Goal: Task Accomplishment & Management: Complete application form

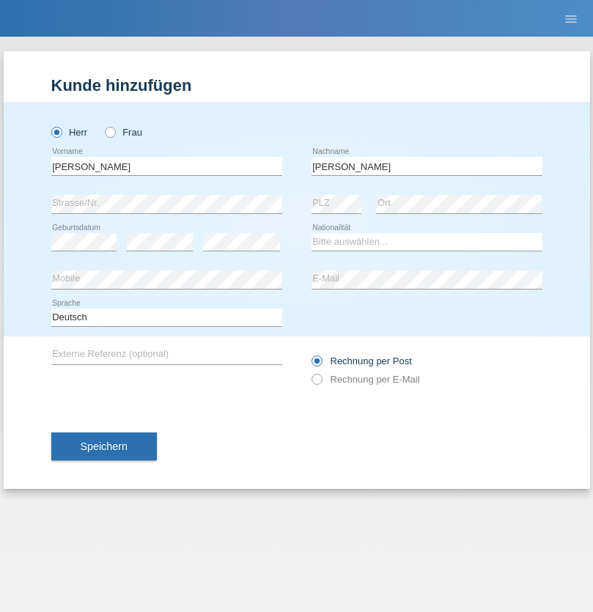
type input "[PERSON_NAME]"
select select "PT"
select select "C"
select select "01"
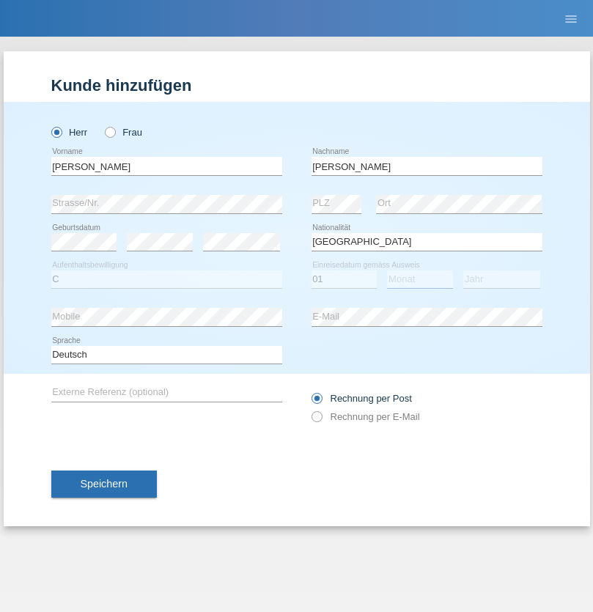
select select "02"
select select "2001"
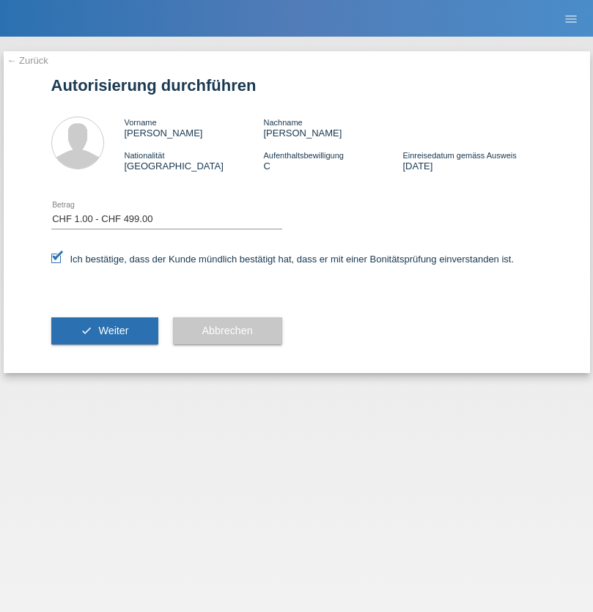
select select "1"
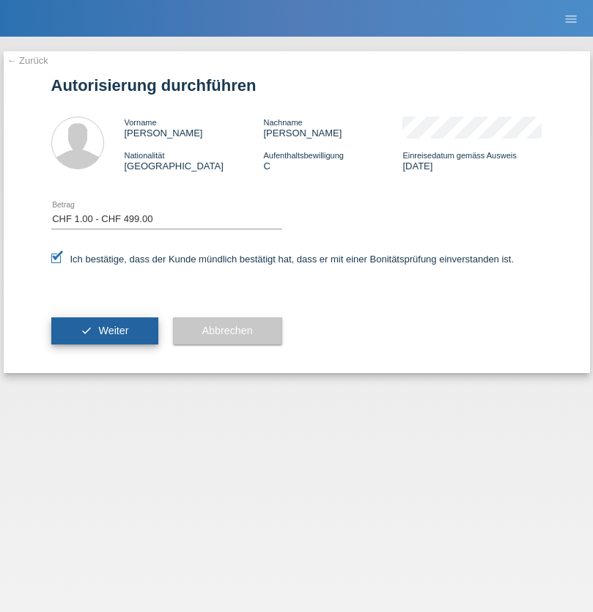
click at [104, 331] on span "Weiter" at bounding box center [113, 331] width 30 height 12
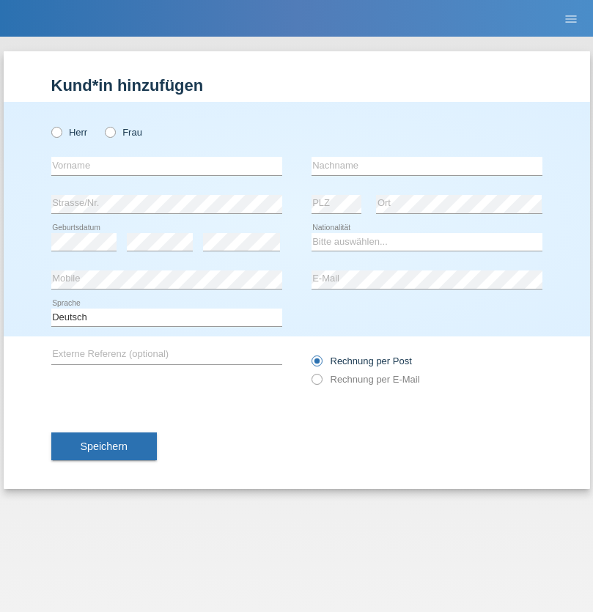
radio input "true"
click at [166, 166] on input "text" at bounding box center [166, 166] width 231 height 18
type input "Varga"
click at [427, 166] on input "text" at bounding box center [426, 166] width 231 height 18
type input "Florin"
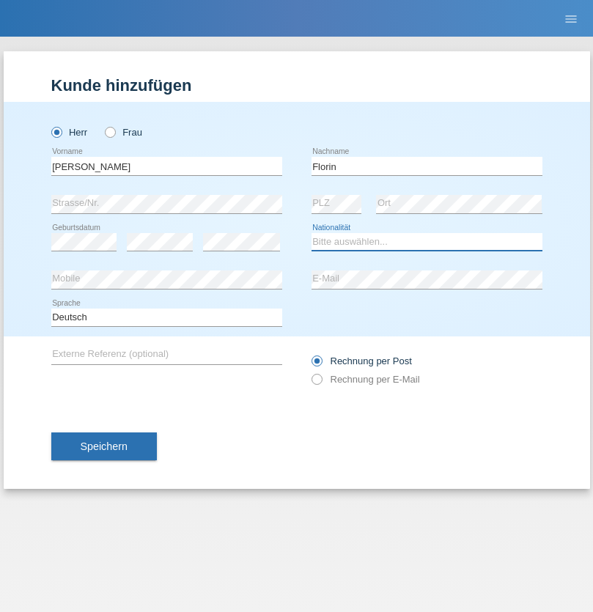
select select "RO"
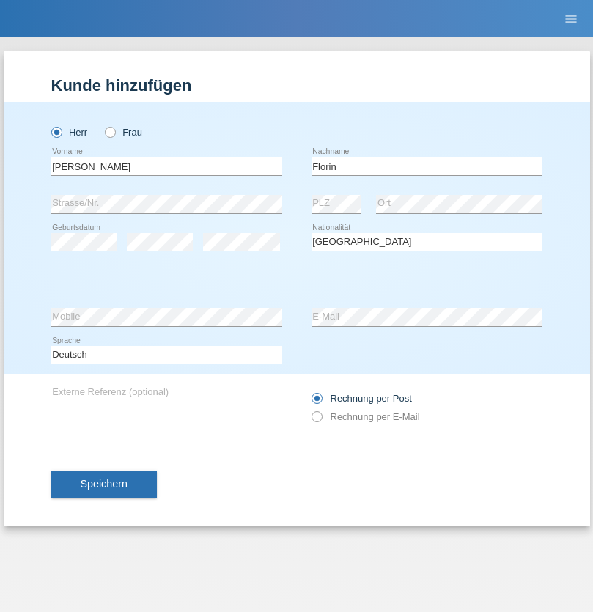
select select "C"
select select "29"
select select "02"
select select "2021"
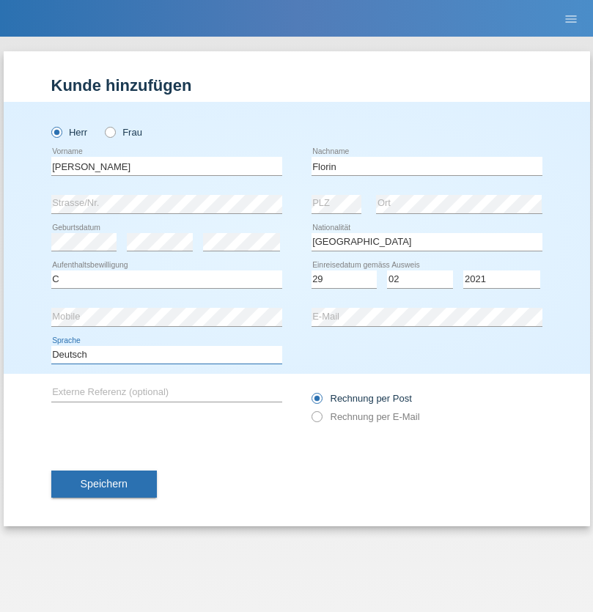
select select "en"
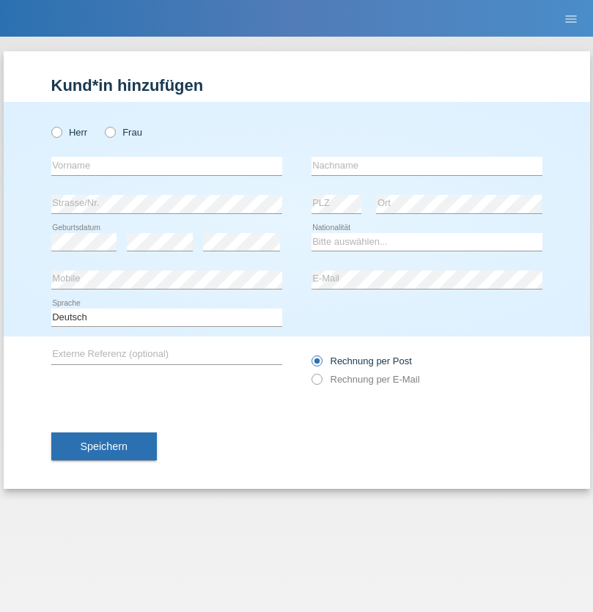
radio input "true"
click at [166, 166] on input "text" at bounding box center [166, 166] width 231 height 18
type input "Ruth"
click at [427, 166] on input "text" at bounding box center [426, 166] width 231 height 18
type input "Krebs"
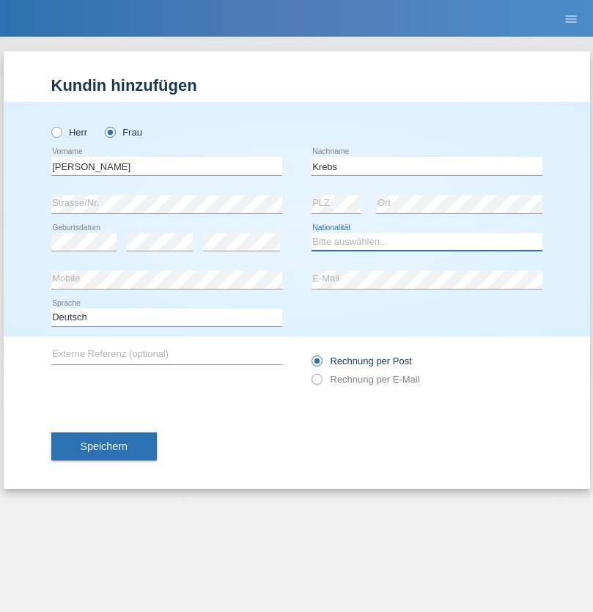
select select "CH"
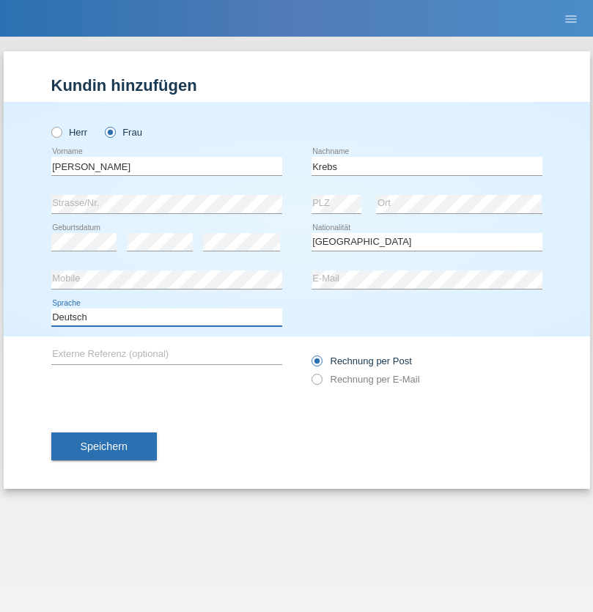
select select "en"
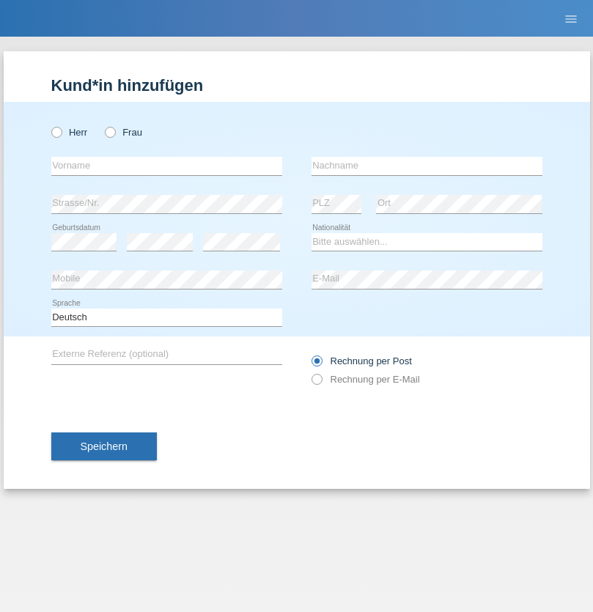
radio input "true"
click at [166, 166] on input "text" at bounding box center [166, 166] width 231 height 18
type input "Qovanaj"
click at [427, 166] on input "text" at bounding box center [426, 166] width 231 height 18
type input "Shaban"
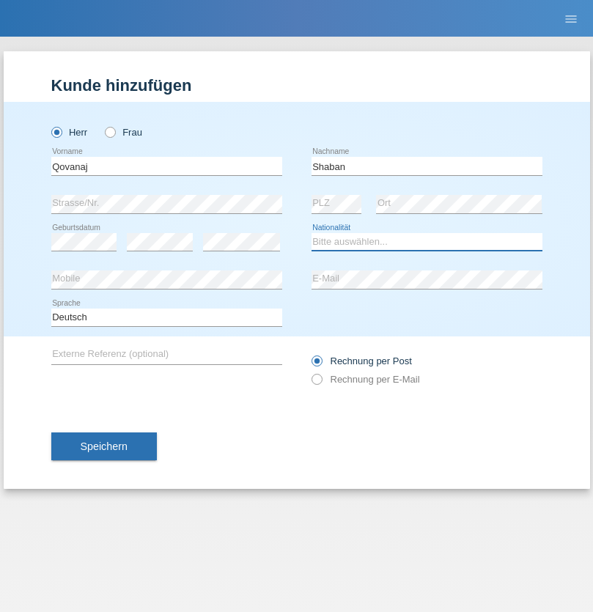
select select "CH"
radio input "true"
click at [166, 166] on input "text" at bounding box center [166, 166] width 231 height 18
type input "Ylli"
click at [427, 166] on input "text" at bounding box center [426, 166] width 231 height 18
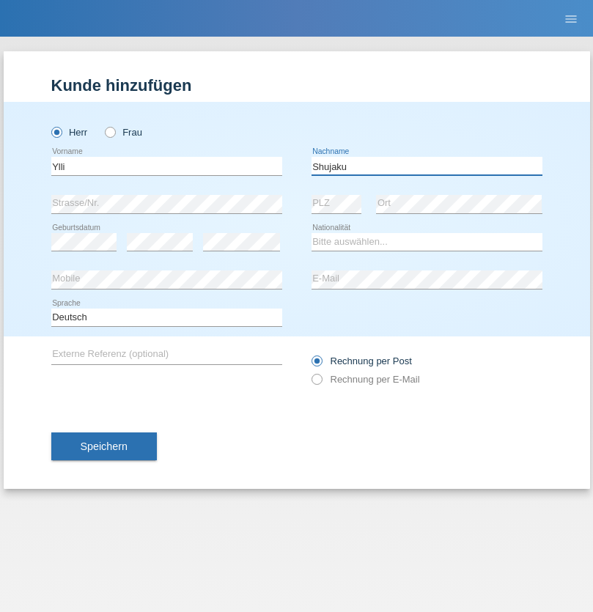
type input "Shujaku"
select select "XK"
select select "C"
select select "05"
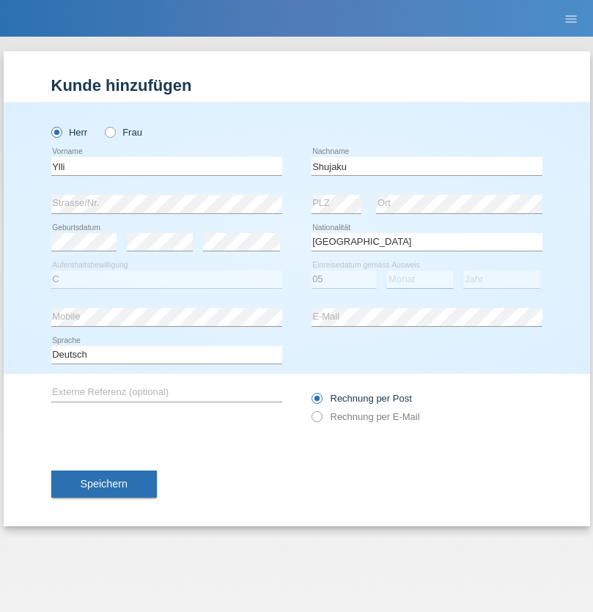
select select "02"
select select "2021"
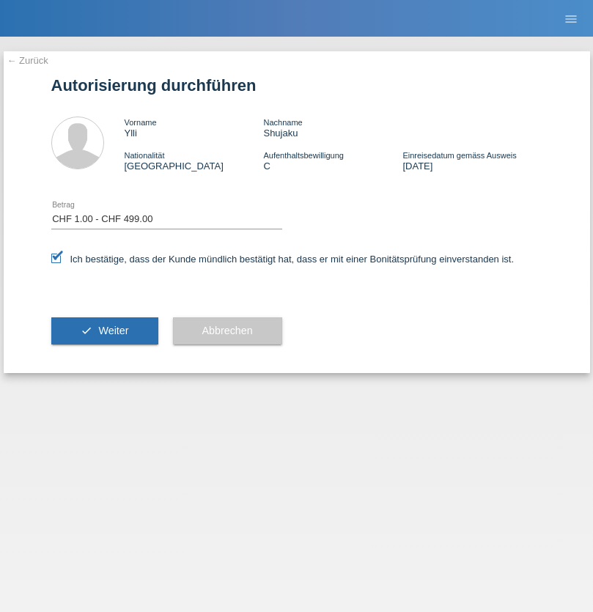
select select "1"
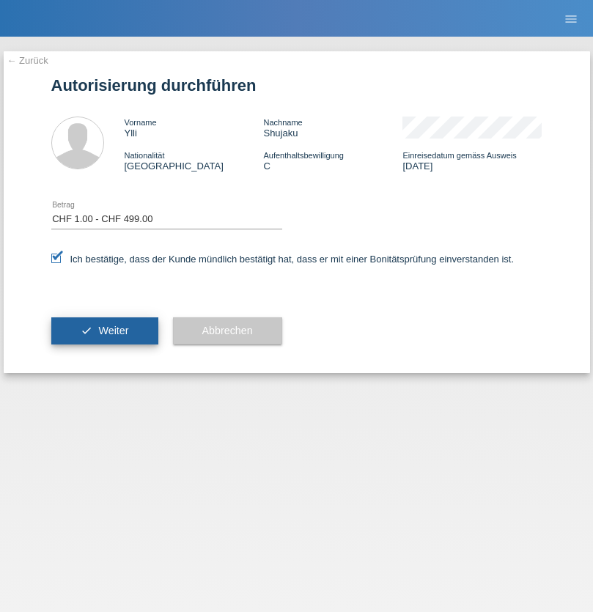
click at [104, 331] on span "Weiter" at bounding box center [113, 331] width 30 height 12
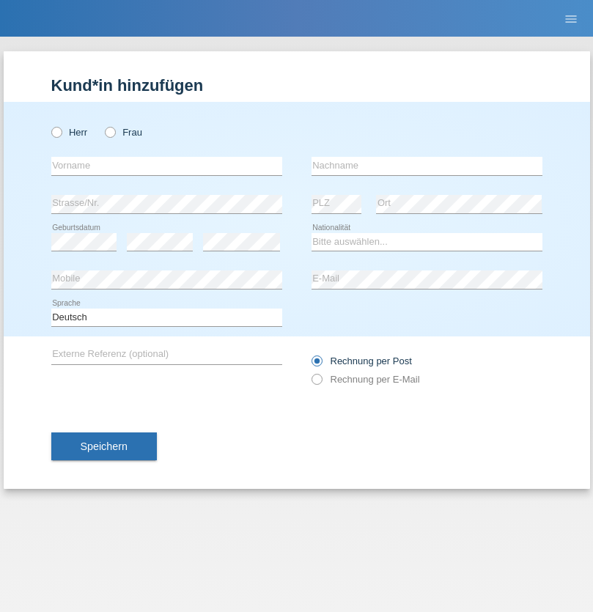
radio input "true"
click at [166, 166] on input "text" at bounding box center [166, 166] width 231 height 18
type input "Ylli"
click at [427, 166] on input "text" at bounding box center [426, 166] width 231 height 18
type input "Shujaku"
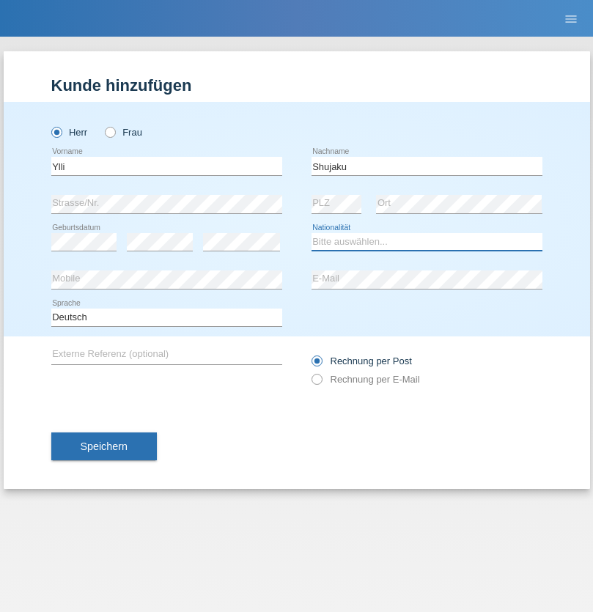
select select "XK"
select select "C"
select select "05"
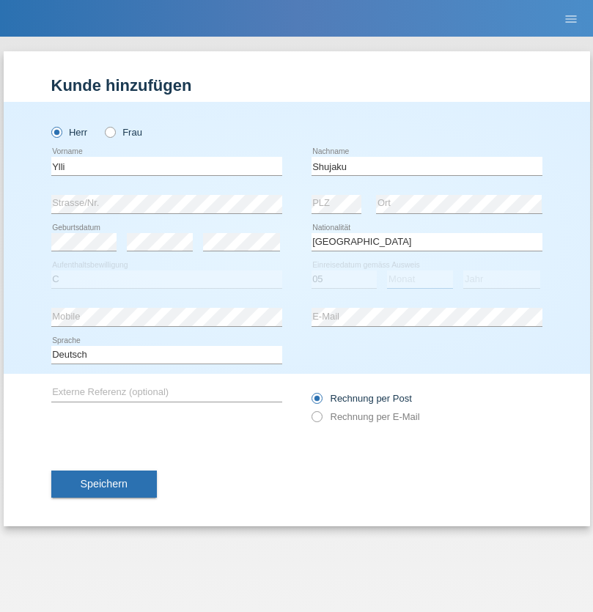
select select "02"
select select "2021"
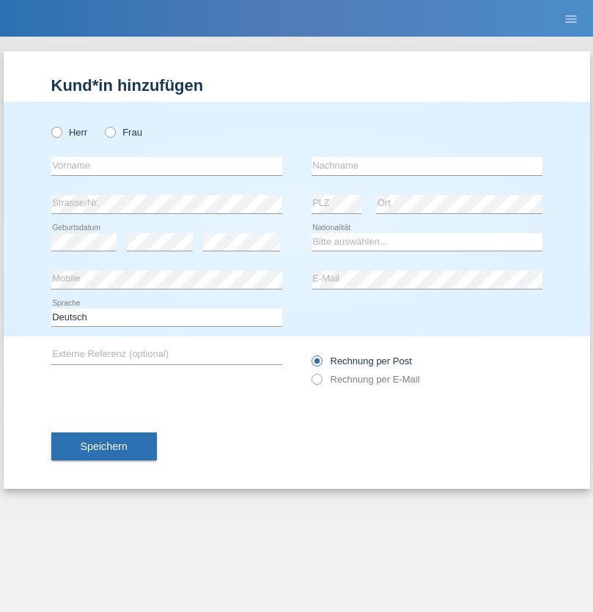
radio input "true"
click at [166, 166] on input "text" at bounding box center [166, 166] width 231 height 18
type input "Ramadani"
click at [427, 166] on input "text" at bounding box center [426, 166] width 231 height 18
type input "Besnik"
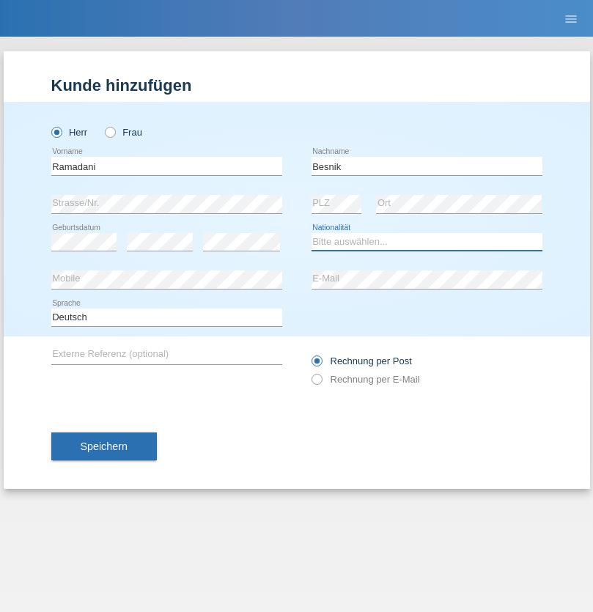
select select "MK"
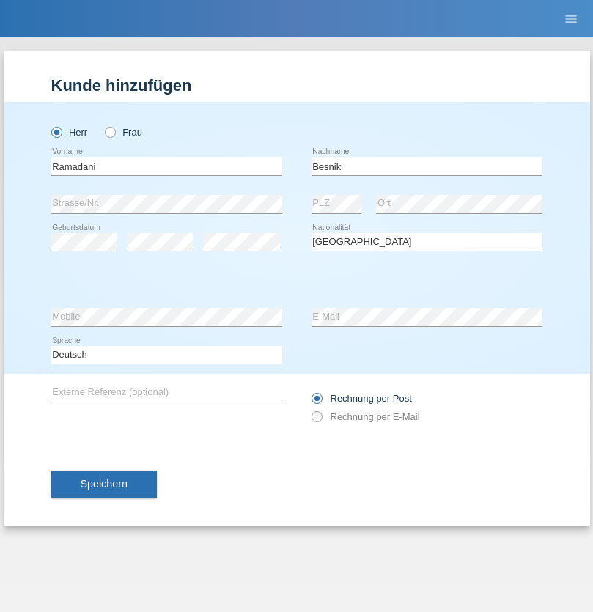
select select "C"
select select "10"
select select "08"
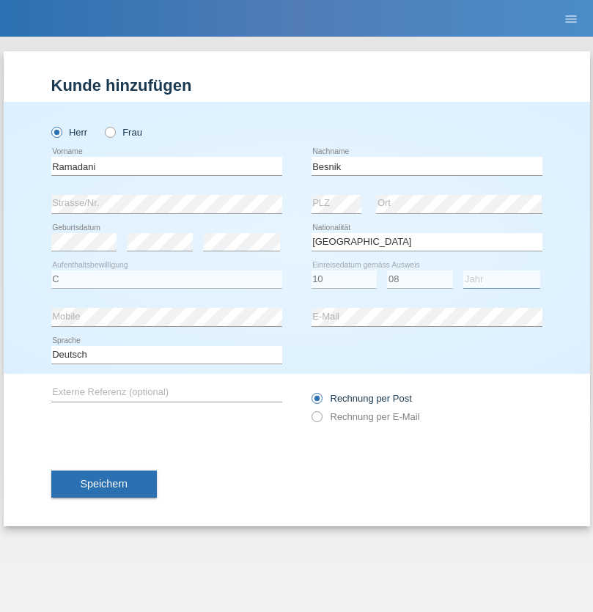
select select "2003"
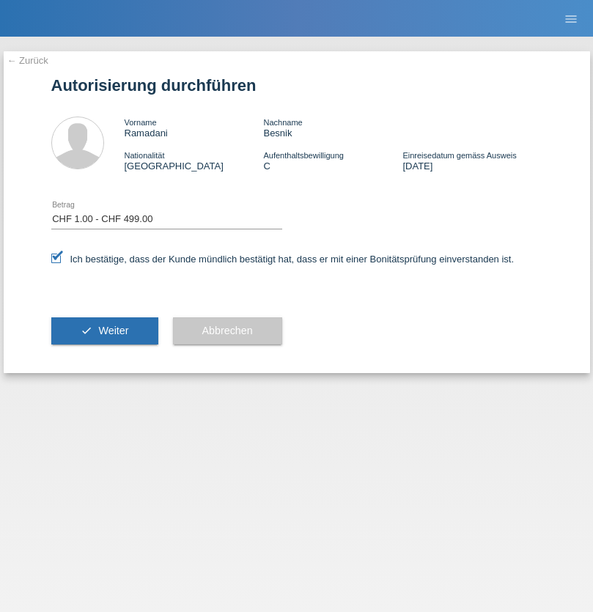
select select "1"
click at [104, 331] on span "Weiter" at bounding box center [113, 331] width 30 height 12
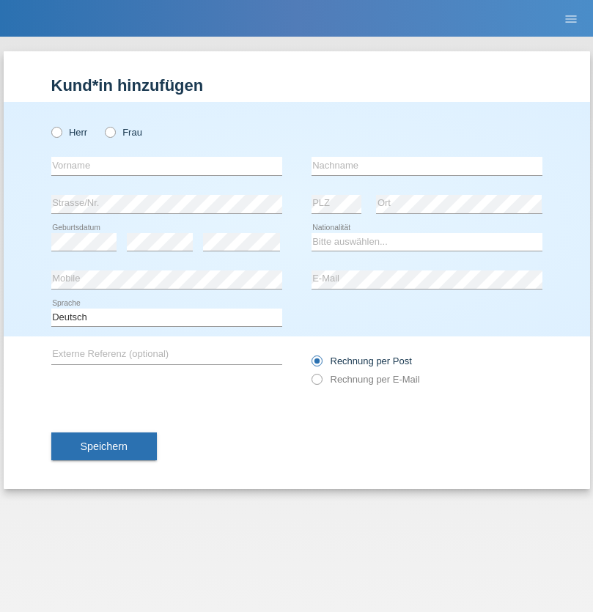
radio input "true"
click at [166, 166] on input "text" at bounding box center [166, 166] width 231 height 18
type input "Ramadani"
click at [427, 166] on input "text" at bounding box center [426, 166] width 231 height 18
type input "Fljurije"
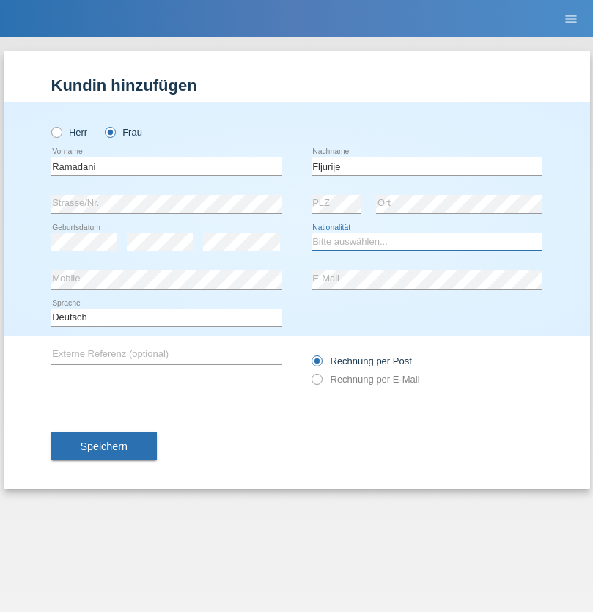
select select "MK"
select select "C"
select select "23"
select select "08"
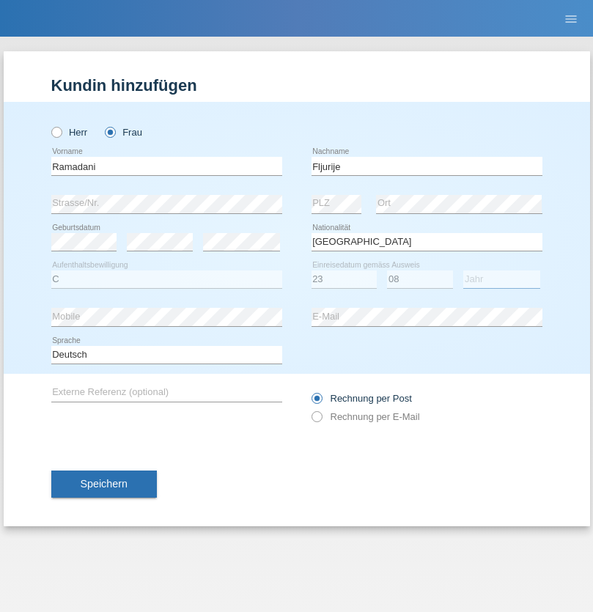
select select "1991"
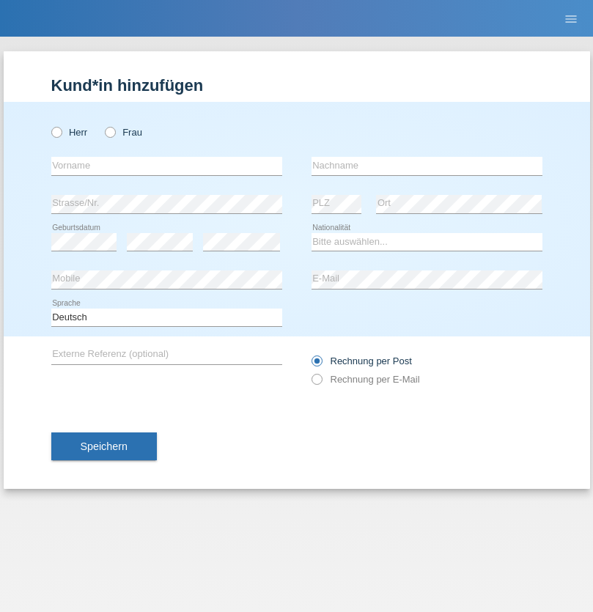
radio input "true"
click at [166, 166] on input "text" at bounding box center [166, 166] width 231 height 18
type input "[PERSON_NAME]"
click at [427, 166] on input "text" at bounding box center [426, 166] width 231 height 18
type input "löffel"
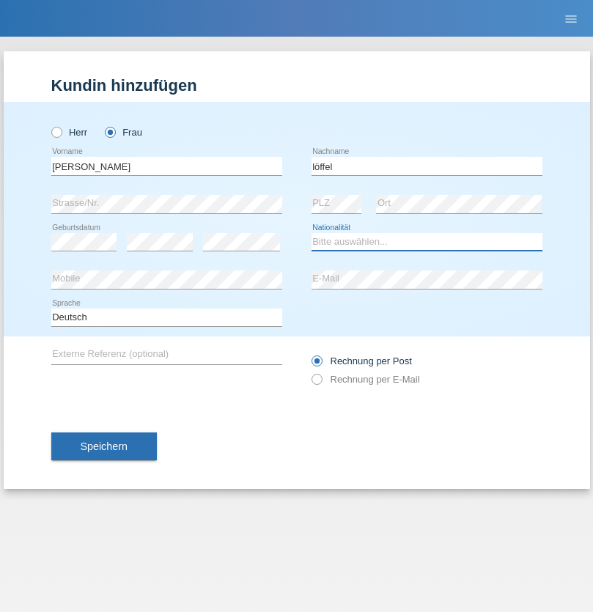
select select "CH"
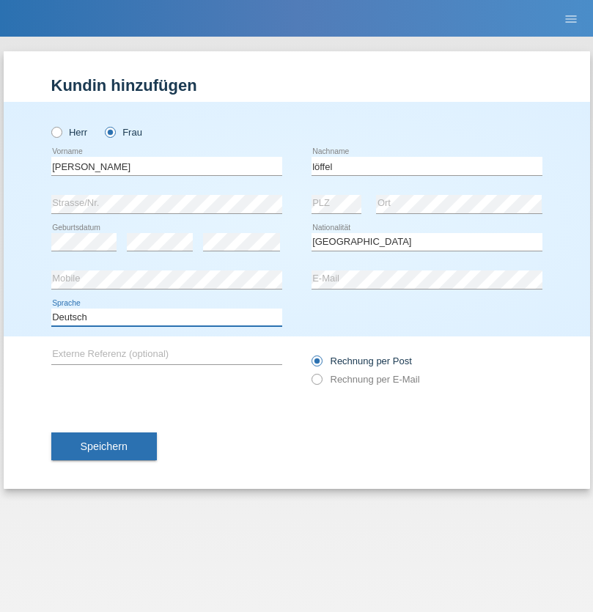
select select "en"
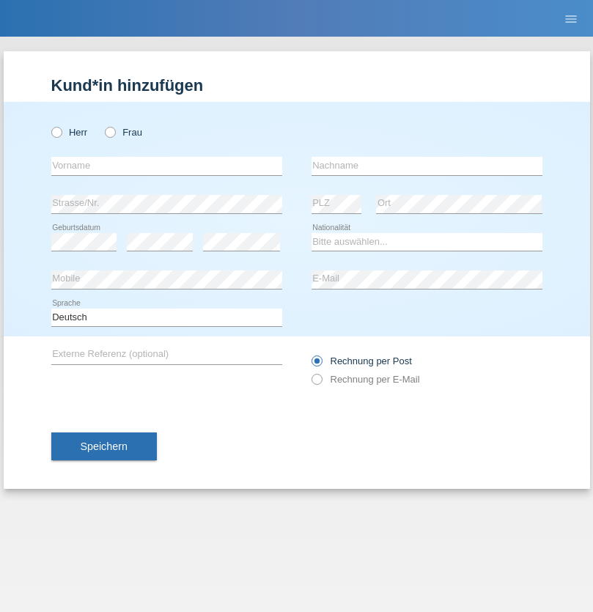
radio input "true"
click at [166, 166] on input "text" at bounding box center [166, 166] width 231 height 18
type input "Matusa"
click at [427, 166] on input "text" at bounding box center [426, 166] width 231 height 18
type input "Marian valentin"
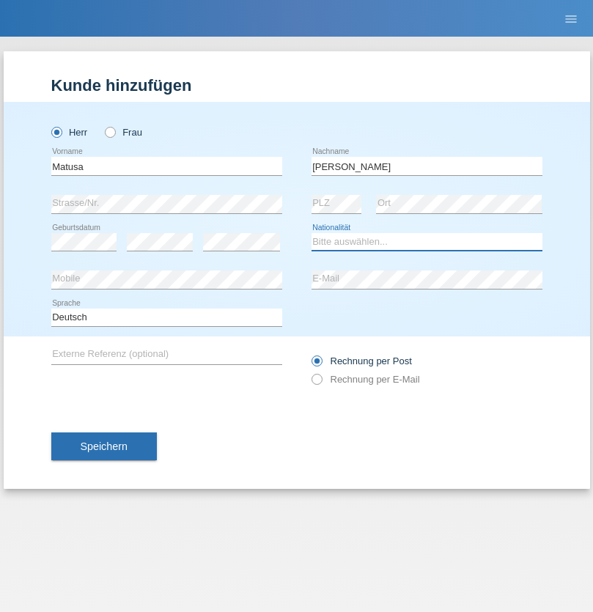
select select "RO"
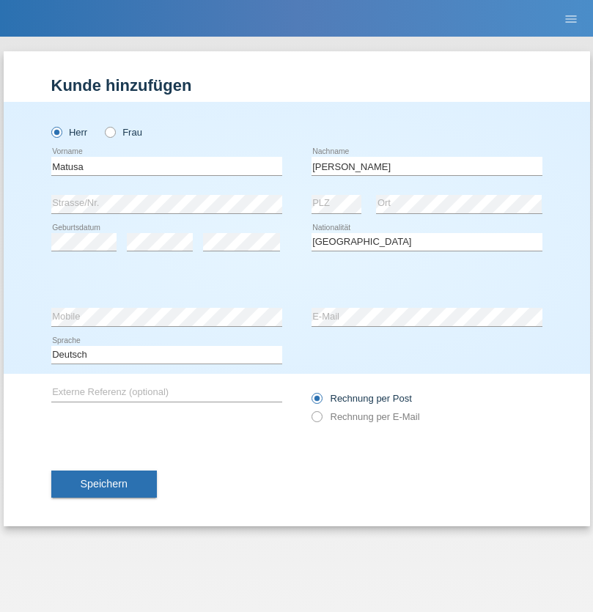
select select "C"
select select "01"
select select "06"
select select "2016"
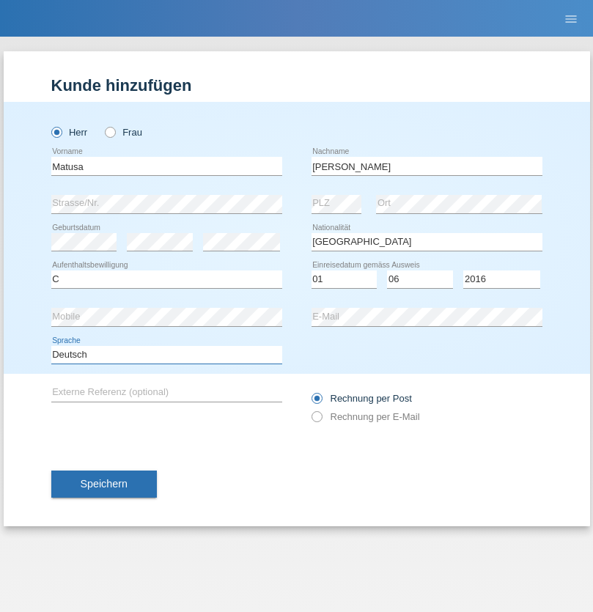
select select "en"
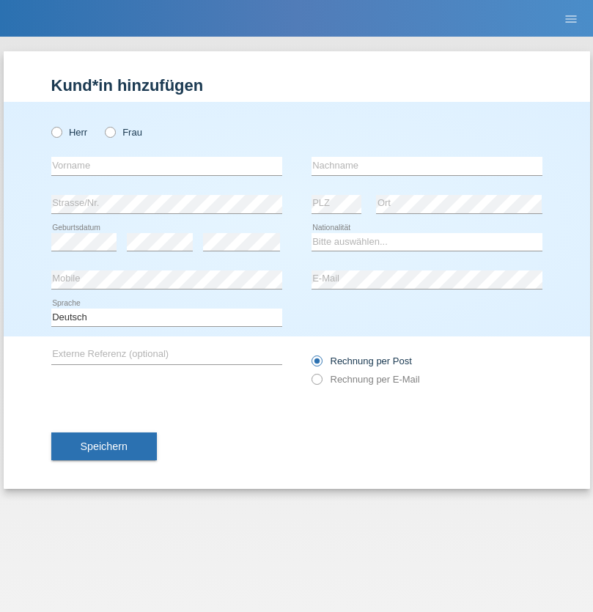
radio input "true"
click at [166, 166] on input "text" at bounding box center [166, 166] width 231 height 18
type input "[PERSON_NAME]"
click at [427, 166] on input "text" at bounding box center [426, 166] width 231 height 18
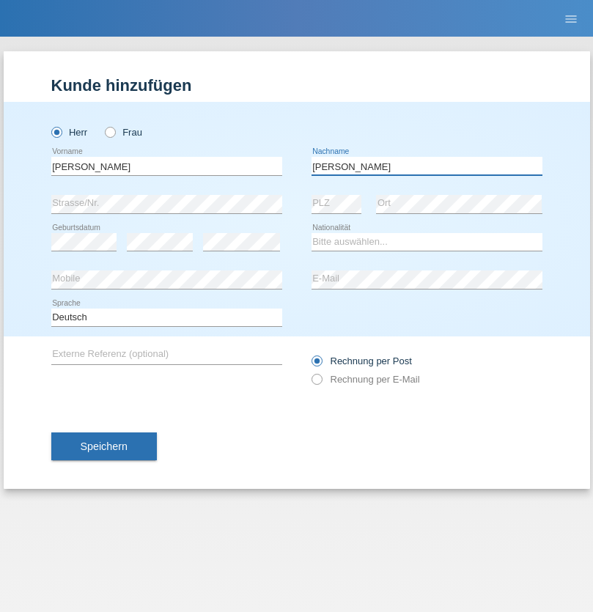
type input "Keller"
select select "CH"
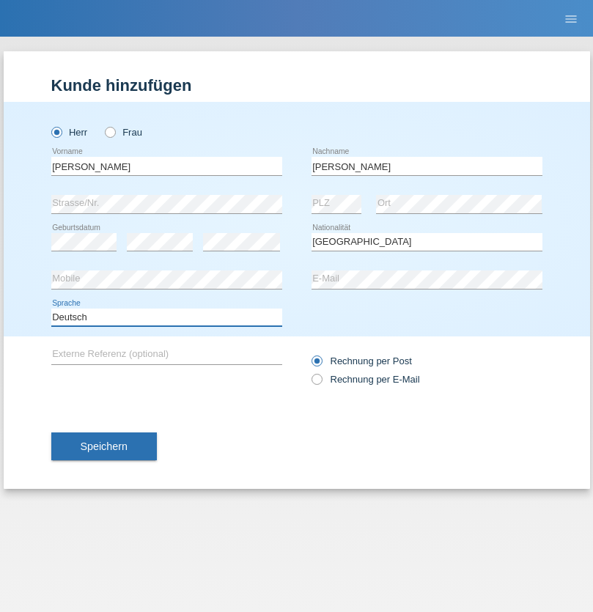
select select "en"
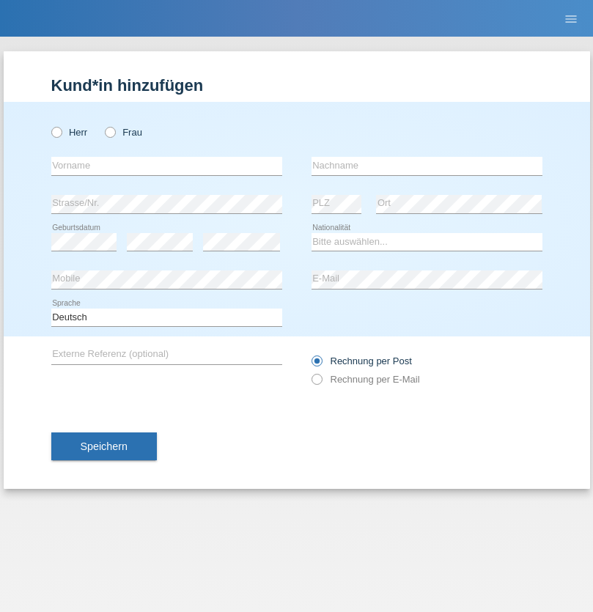
radio input "true"
click at [166, 166] on input "text" at bounding box center [166, 166] width 231 height 18
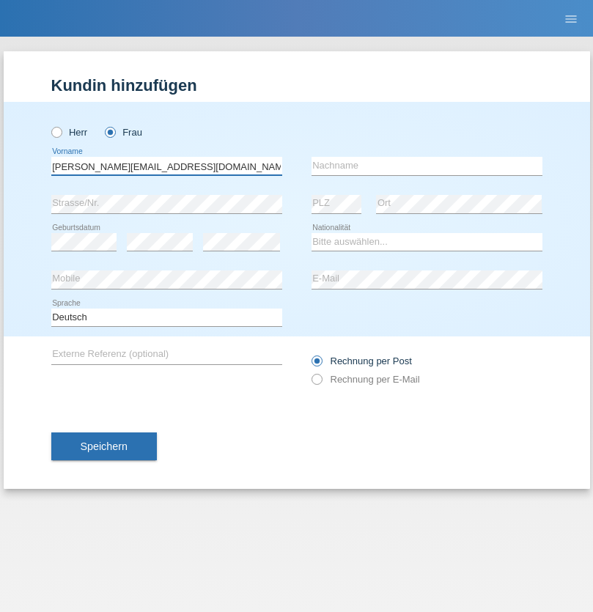
type input "[PERSON_NAME][EMAIL_ADDRESS][DOMAIN_NAME]"
click at [427, 166] on input "text" at bounding box center [426, 166] width 231 height 18
type input "Hylaj"
select select "CH"
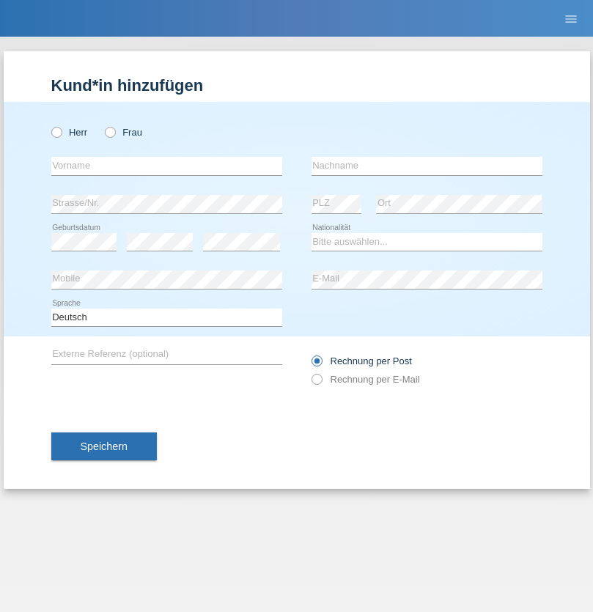
radio input "true"
click at [166, 166] on input "text" at bounding box center [166, 166] width 231 height 18
type input "luka"
click at [427, 166] on input "text" at bounding box center [426, 166] width 231 height 18
type input "kocic"
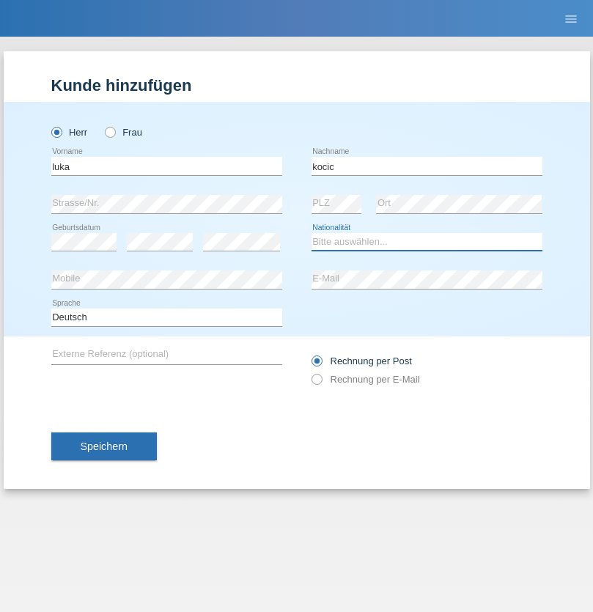
select select "RS"
select select "C"
select select "21"
select select "04"
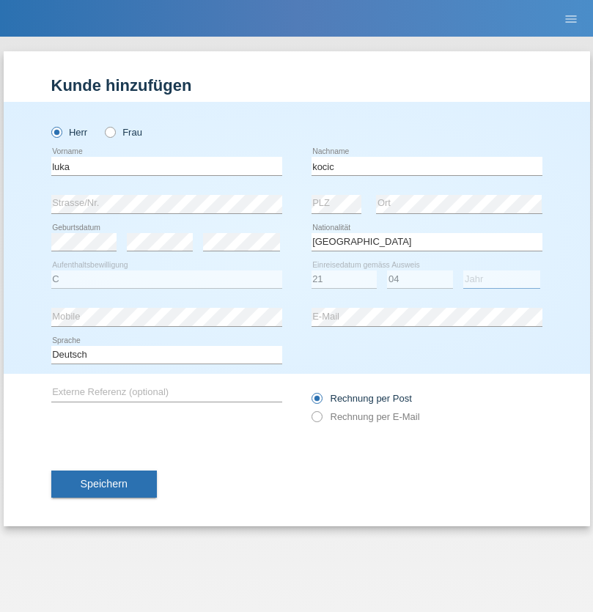
select select "1999"
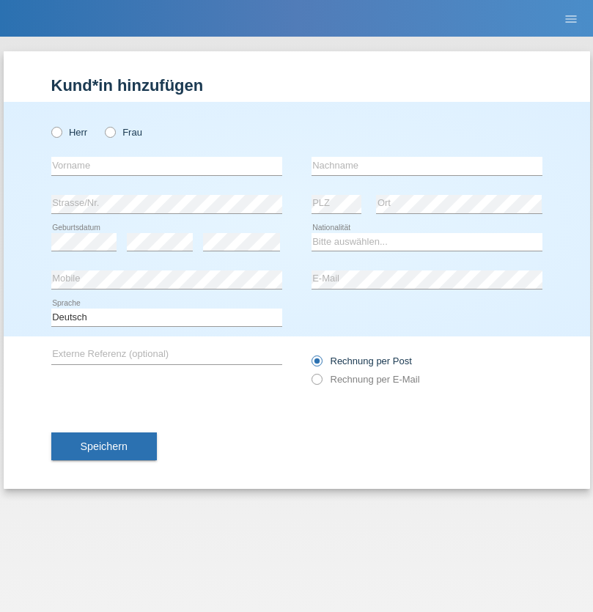
radio input "true"
click at [166, 166] on input "text" at bounding box center [166, 166] width 231 height 18
type input "Marian"
click at [427, 166] on input "text" at bounding box center [426, 166] width 231 height 18
type input "Matusa"
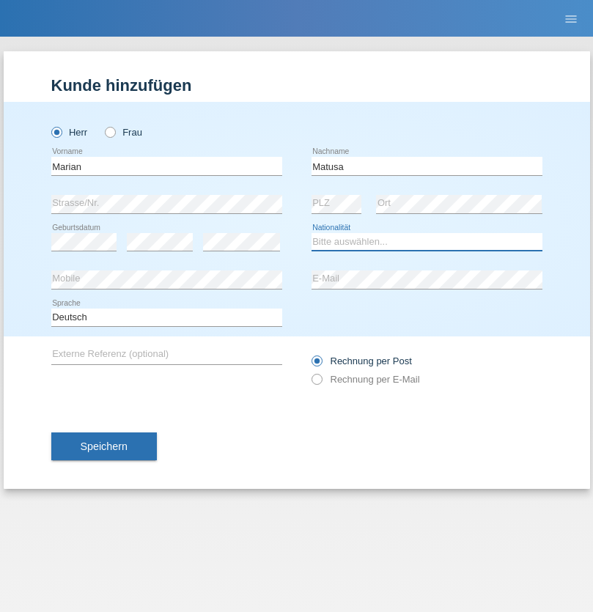
select select "RO"
select select "C"
select select "01"
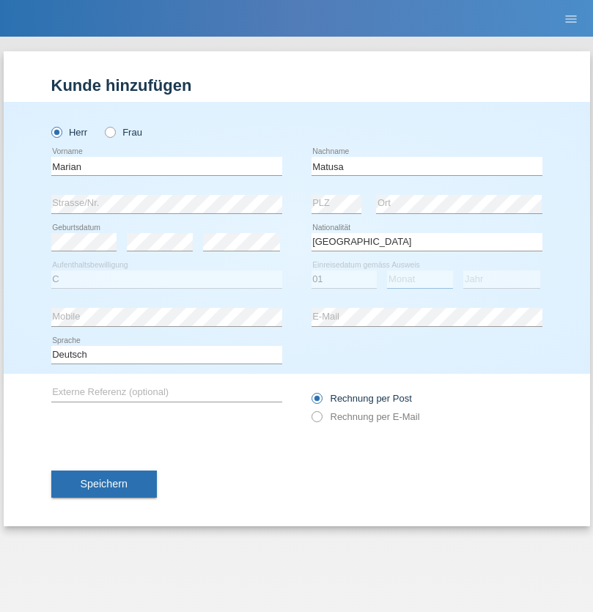
select select "06"
select select "2016"
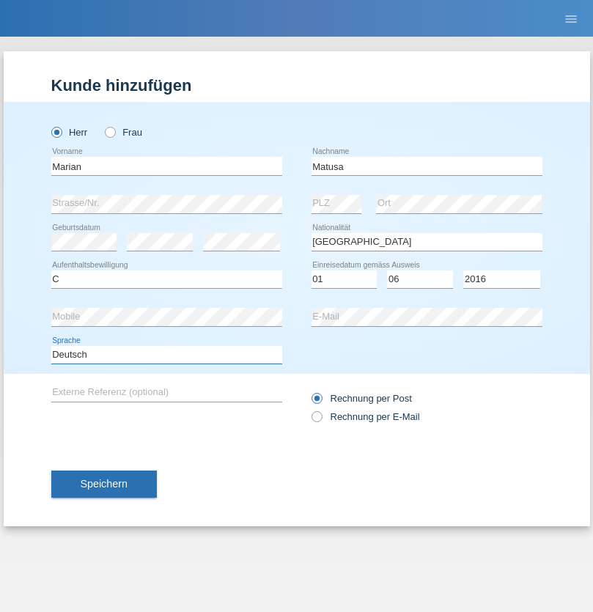
select select "en"
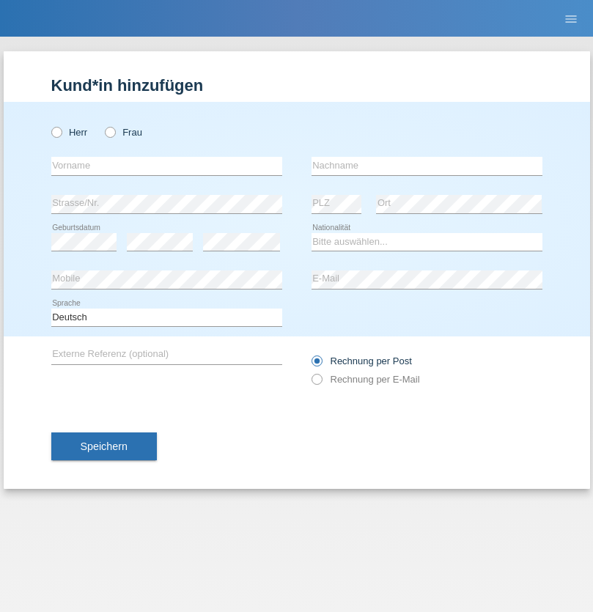
radio input "true"
click at [166, 166] on input "text" at bounding box center [166, 166] width 231 height 18
type input "[PERSON_NAME]"
click at [427, 166] on input "text" at bounding box center [426, 166] width 231 height 18
type input "Weinlein"
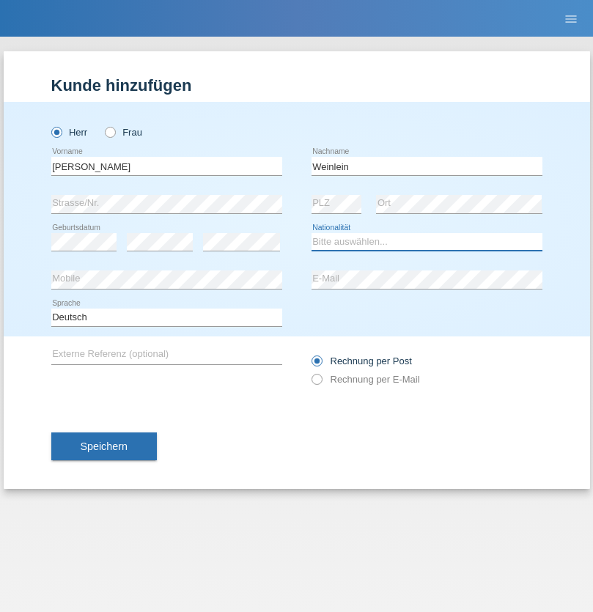
select select "CH"
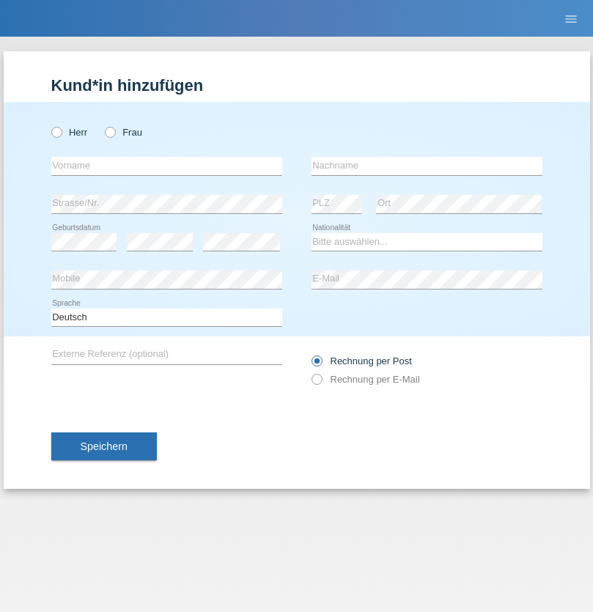
radio input "true"
click at [166, 166] on input "text" at bounding box center [166, 166] width 231 height 18
type input "Jashari lmeri"
click at [427, 166] on input "text" at bounding box center [426, 166] width 231 height 18
type input "Rabije"
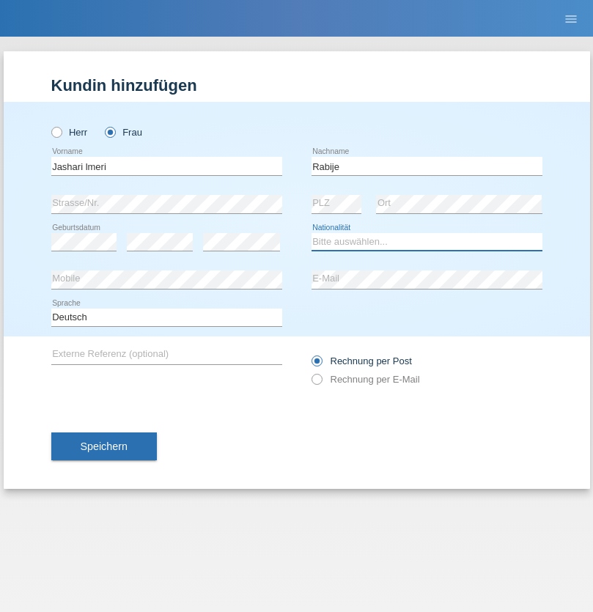
select select "CH"
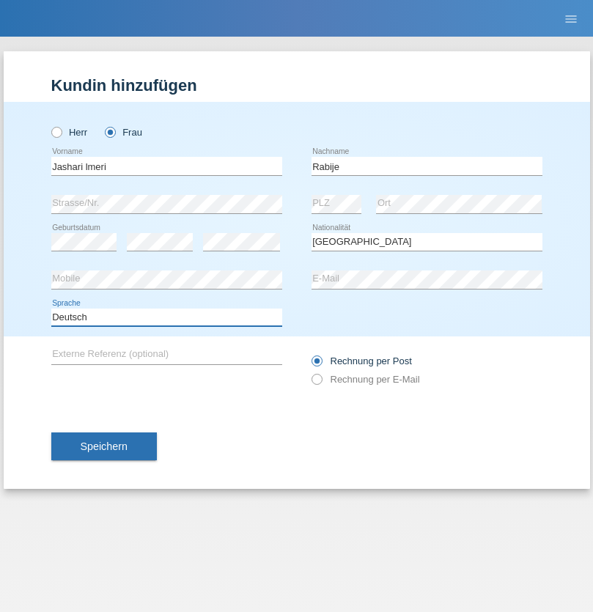
select select "en"
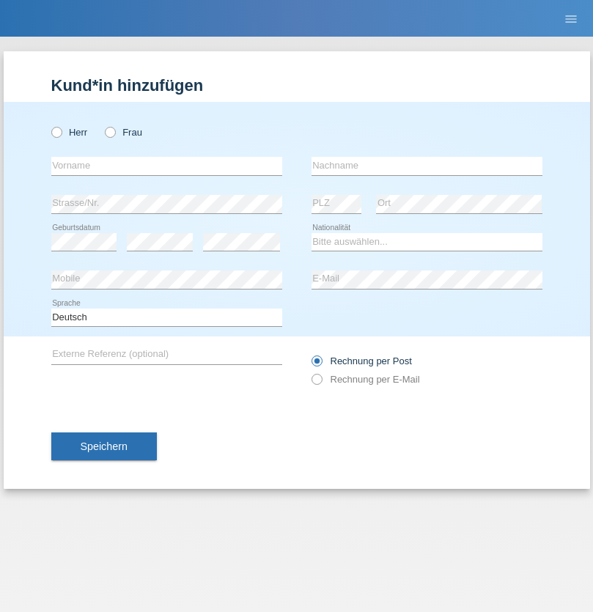
radio input "true"
click at [166, 166] on input "text" at bounding box center [166, 166] width 231 height 18
type input "firat"
click at [427, 166] on input "text" at bounding box center [426, 166] width 231 height 18
type input "kara"
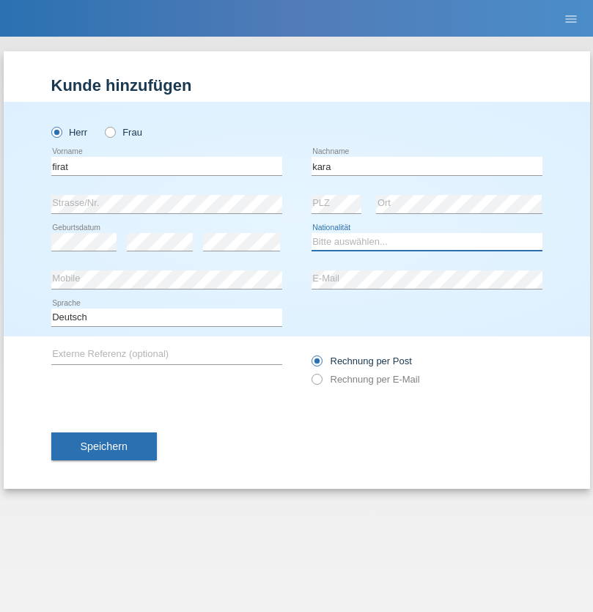
select select "CH"
radio input "true"
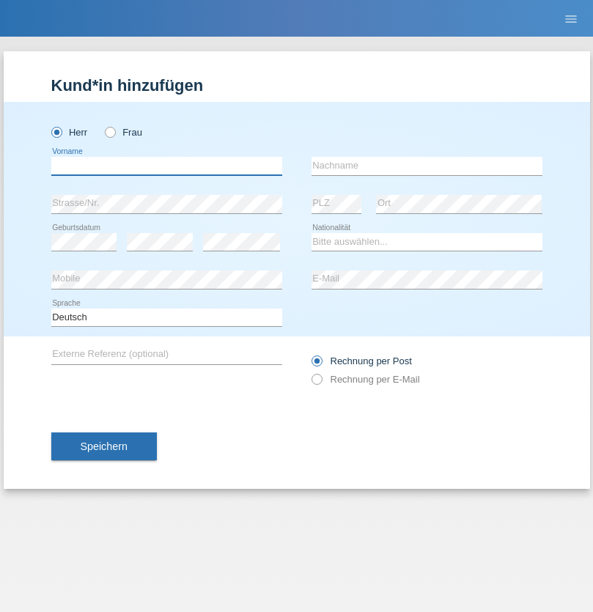
click at [166, 166] on input "text" at bounding box center [166, 166] width 231 height 18
type input "Gigov"
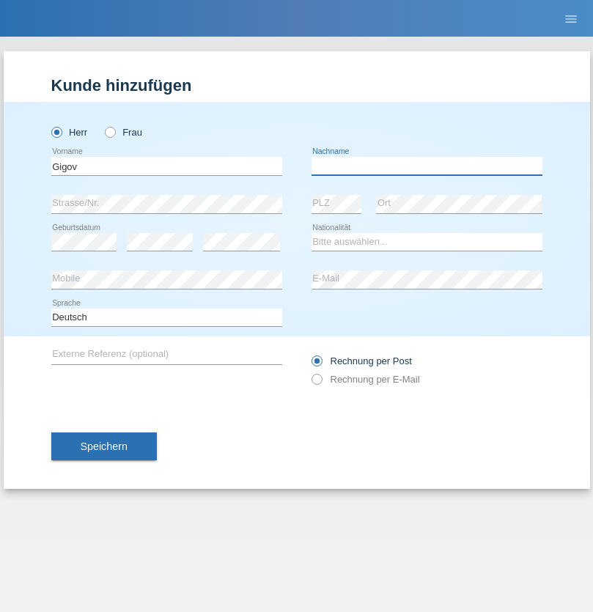
click at [427, 166] on input "text" at bounding box center [426, 166] width 231 height 18
type input "Zhan"
select select "BG"
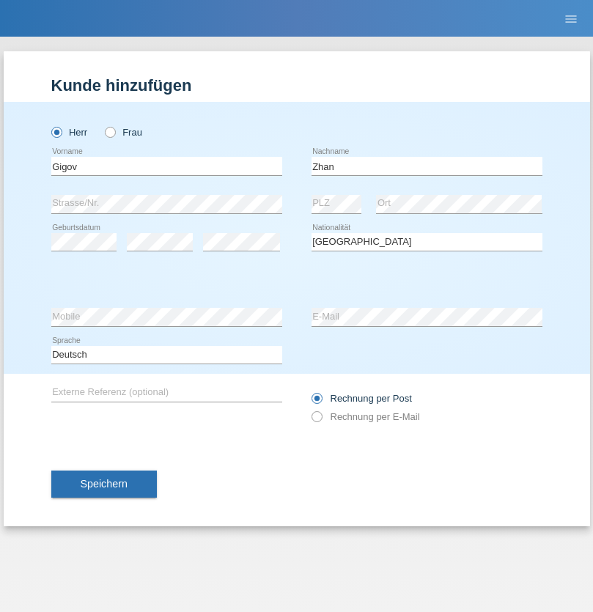
select select "C"
select select "23"
select select "10"
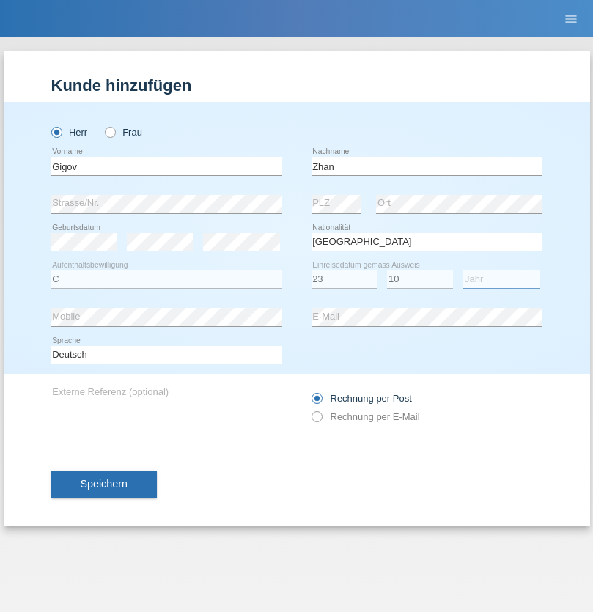
select select "2021"
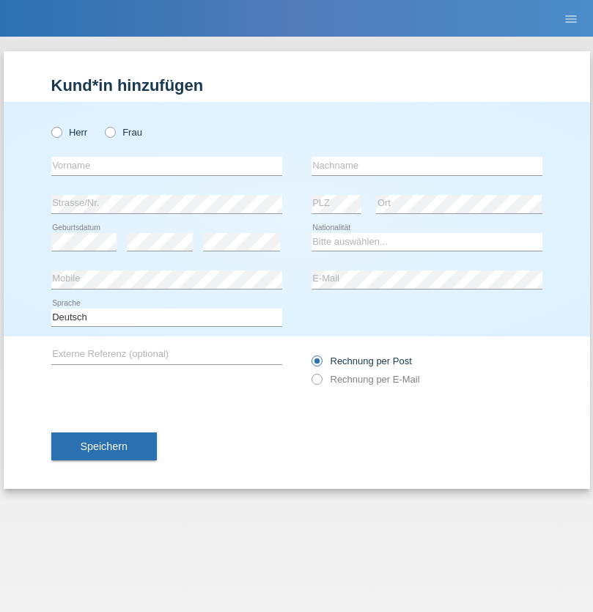
radio input "true"
click at [166, 166] on input "text" at bounding box center [166, 166] width 231 height 18
type input "Amand"
click at [427, 166] on input "text" at bounding box center [426, 166] width 231 height 18
type input "Pires"
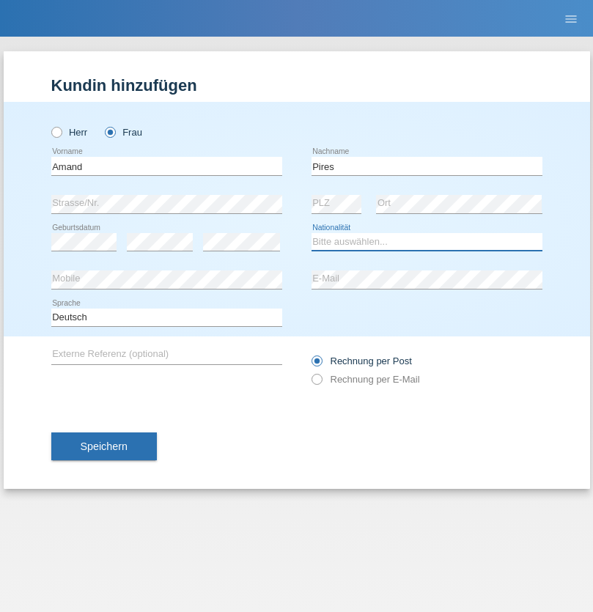
select select "CH"
radio input "true"
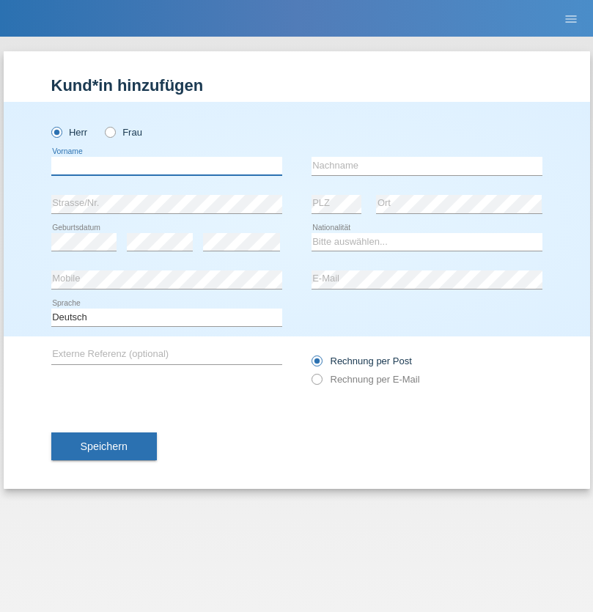
click at [166, 166] on input "text" at bounding box center [166, 166] width 231 height 18
type input "Anwar"
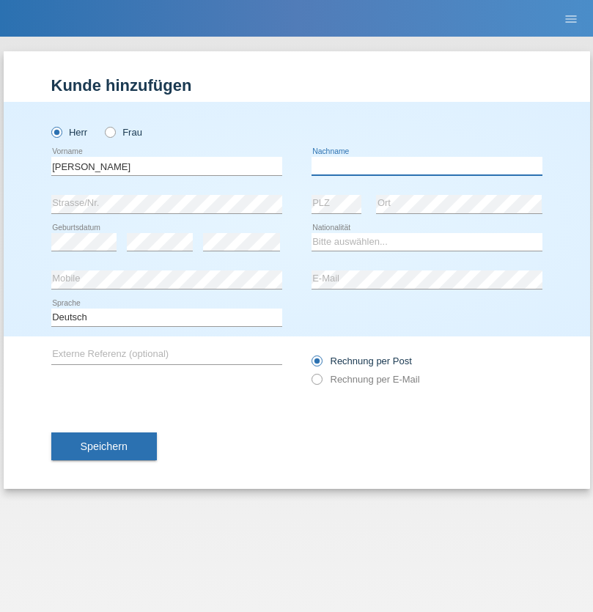
click at [427, 166] on input "text" at bounding box center [426, 166] width 231 height 18
type input "Saidi"
select select "CH"
radio input "true"
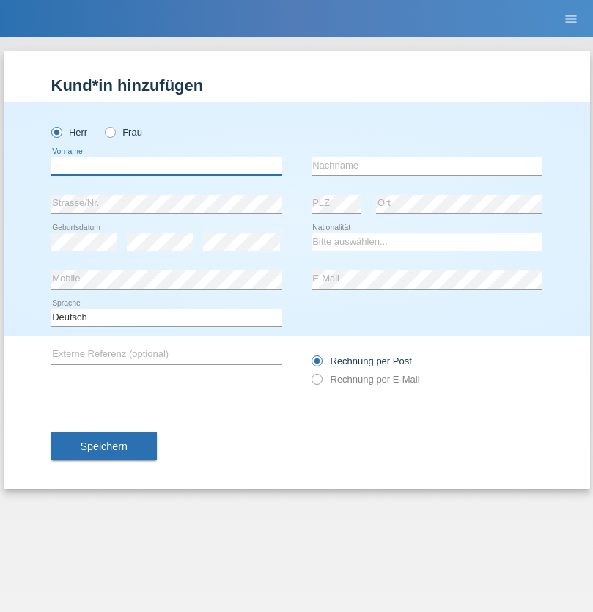
click at [166, 166] on input "text" at bounding box center [166, 166] width 231 height 18
type input "Edinson Maurício"
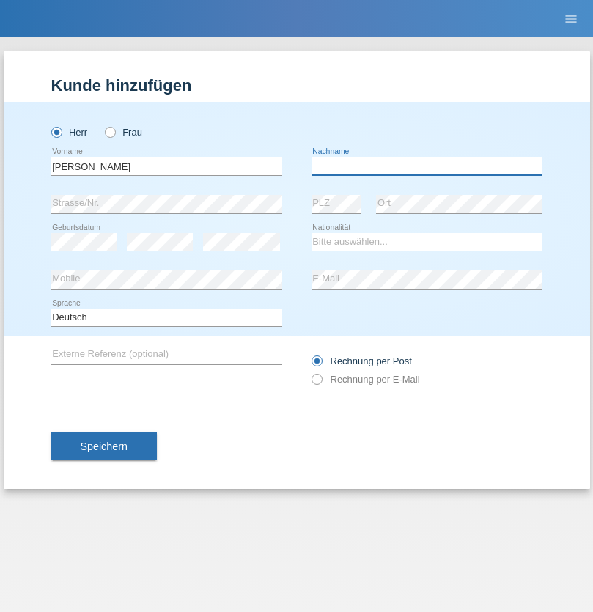
click at [427, 166] on input "text" at bounding box center [426, 166] width 231 height 18
type input "Branquinho Alexander"
select select "PT"
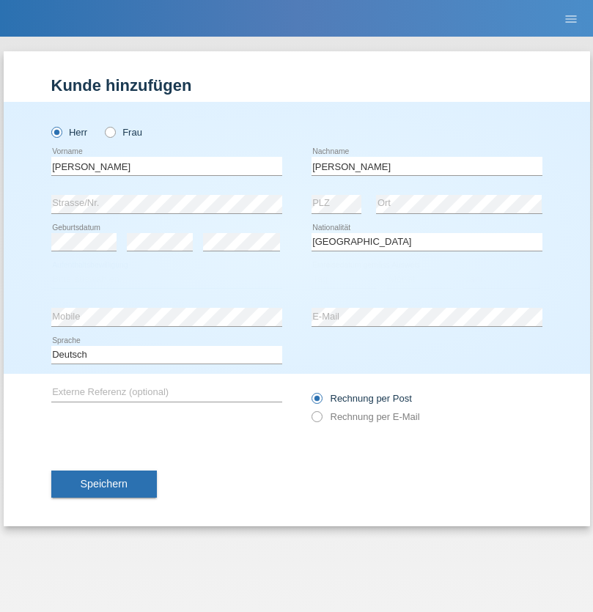
select select "C"
select select "23"
select select "08"
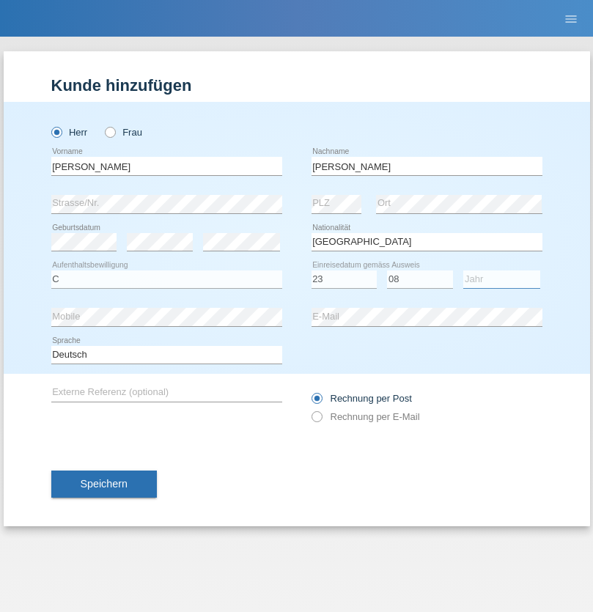
select select "2021"
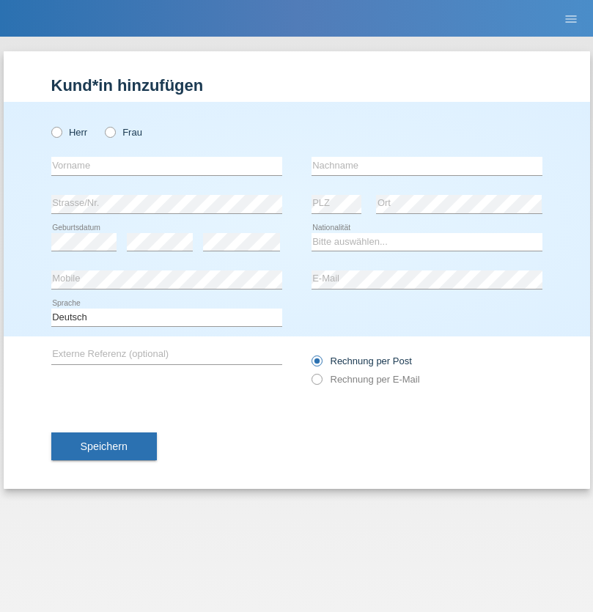
radio input "true"
click at [166, 166] on input "text" at bounding box center [166, 166] width 231 height 18
type input "[PERSON_NAME]"
click at [427, 166] on input "text" at bounding box center [426, 166] width 231 height 18
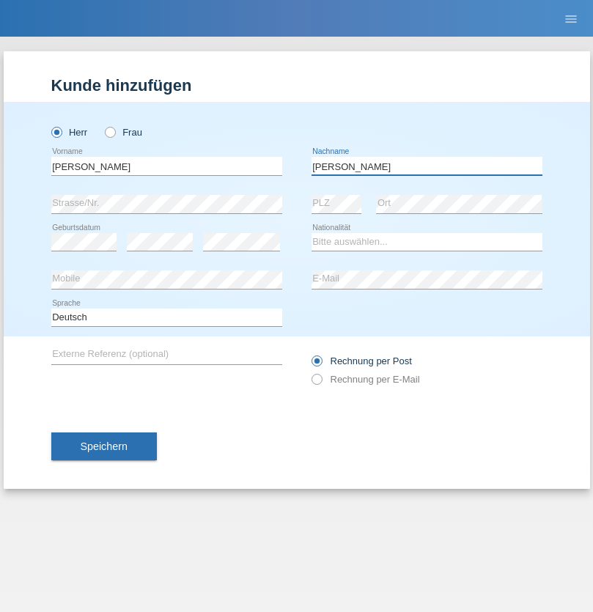
type input "[PERSON_NAME]"
select select "CH"
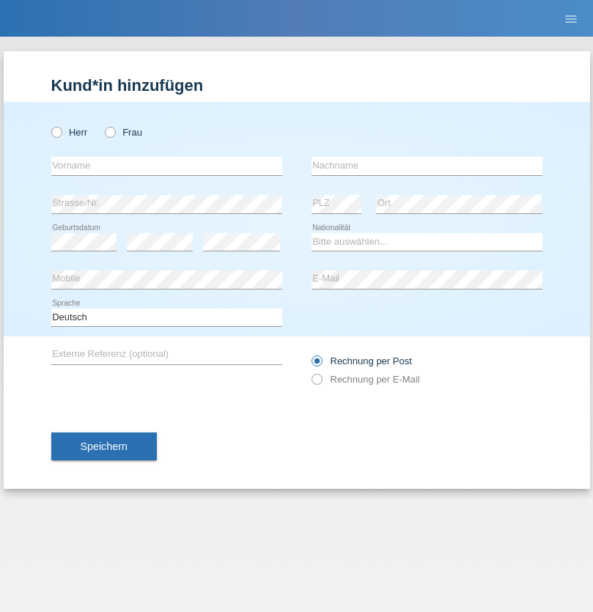
radio input "true"
click at [166, 166] on input "text" at bounding box center [166, 166] width 231 height 18
type input "Szilvia"
click at [427, 166] on input "text" at bounding box center [426, 166] width 231 height 18
type input "Olakh"
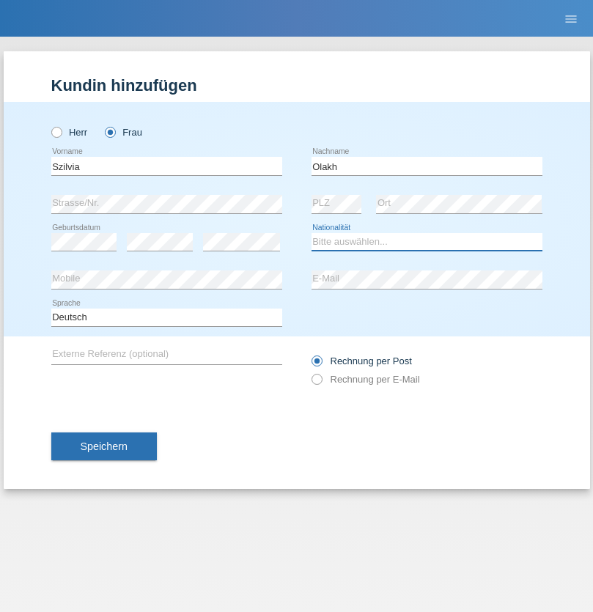
select select "UA"
select select "C"
select select "16"
select select "09"
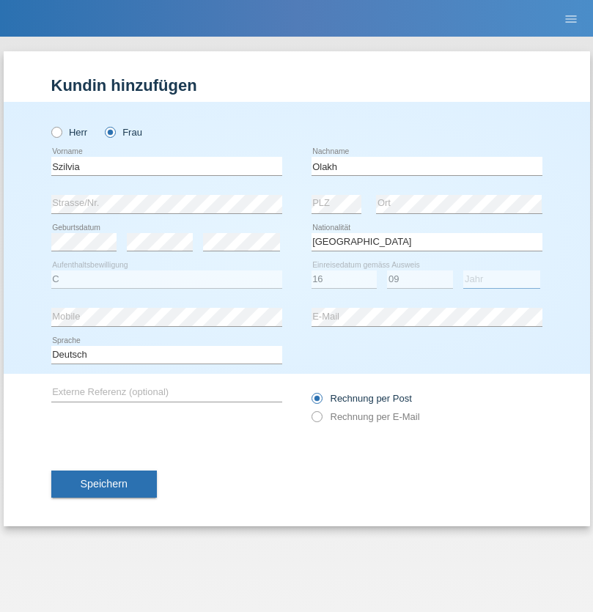
select select "2021"
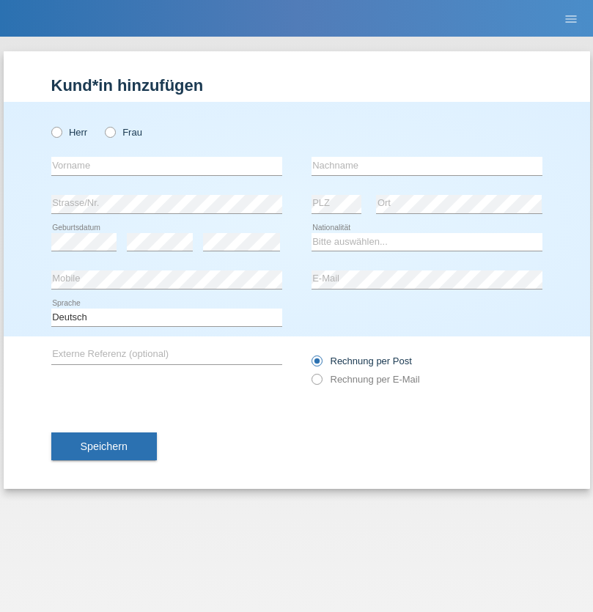
radio input "true"
click at [166, 166] on input "text" at bounding box center [166, 166] width 231 height 18
type input "Asrit"
click at [427, 166] on input "text" at bounding box center [426, 166] width 231 height 18
type input "Kupa"
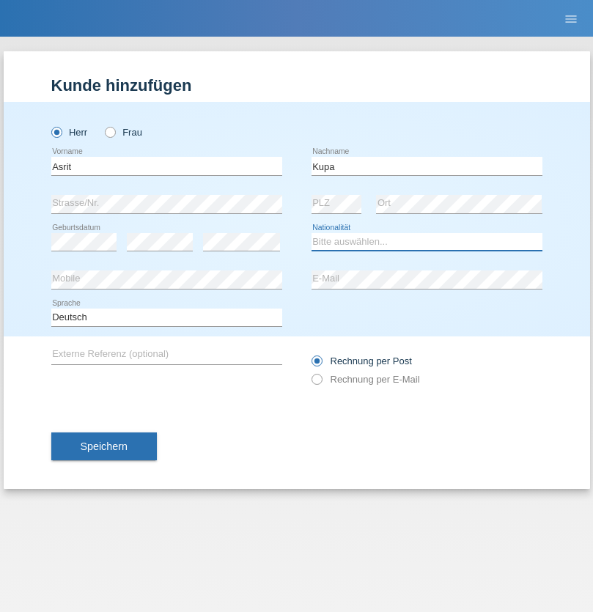
select select "MK"
select select "C"
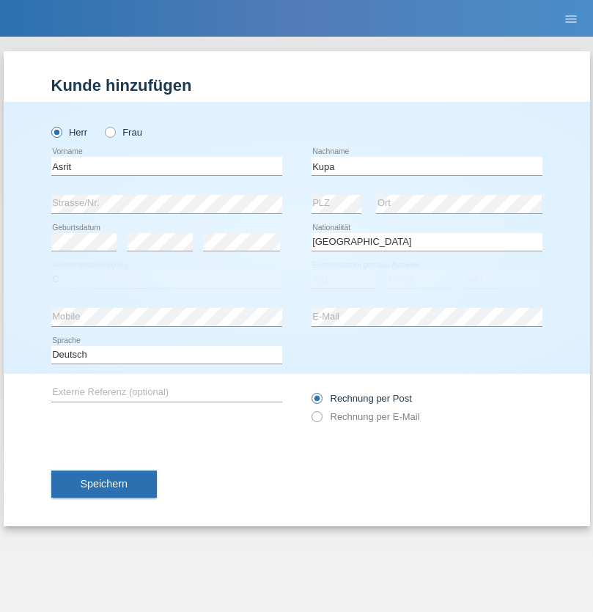
select select "27"
select select "05"
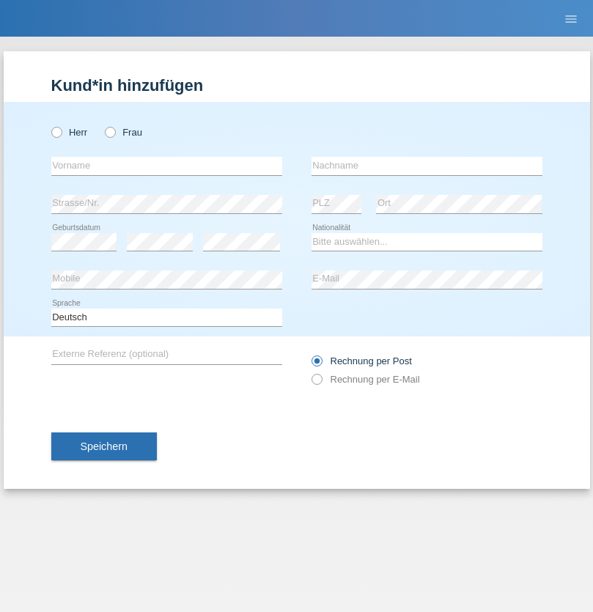
radio input "true"
click at [166, 166] on input "text" at bounding box center [166, 166] width 231 height 18
type input "[PERSON_NAME]"
click at [427, 166] on input "text" at bounding box center [426, 166] width 231 height 18
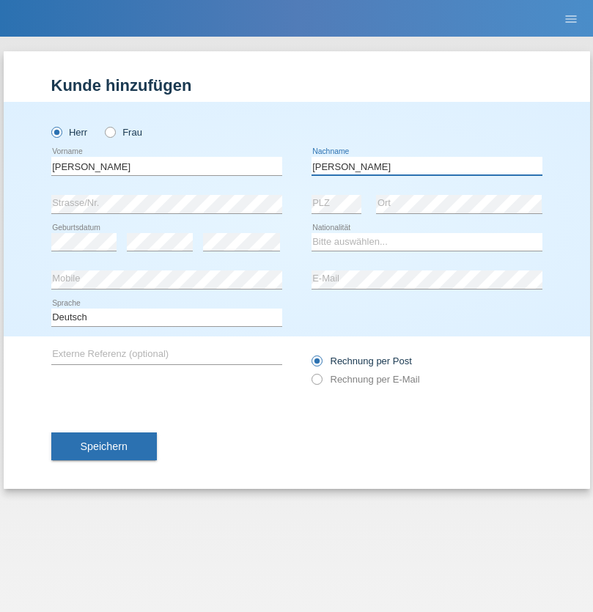
type input "[PERSON_NAME]"
select select "SY"
select select "C"
select select "16"
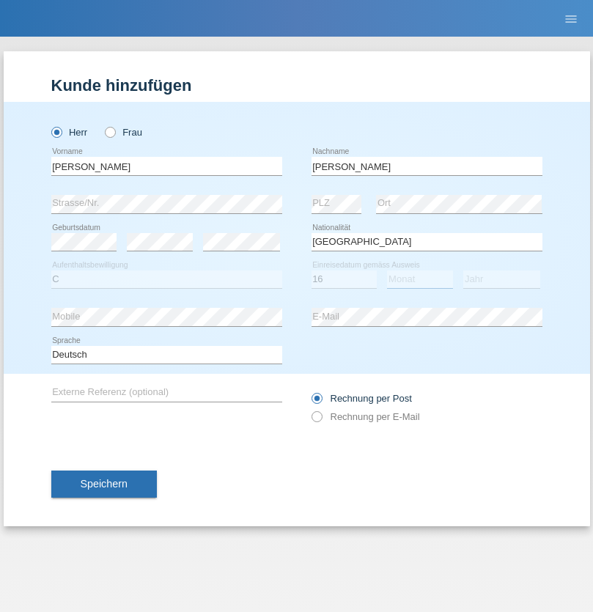
select select "09"
select select "2021"
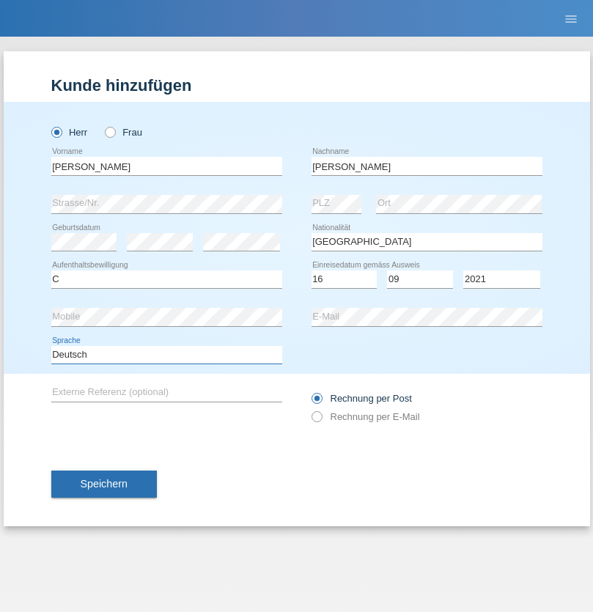
select select "en"
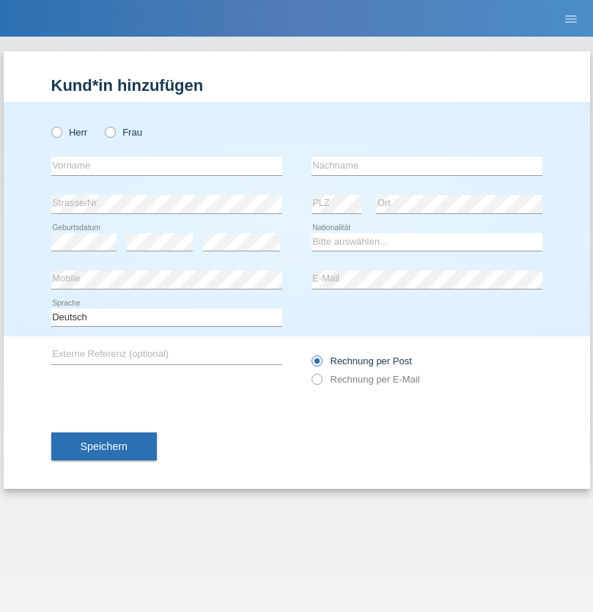
radio input "true"
select select "CH"
radio input "true"
click at [166, 166] on input "text" at bounding box center [166, 166] width 231 height 18
type input "[PERSON_NAME]"
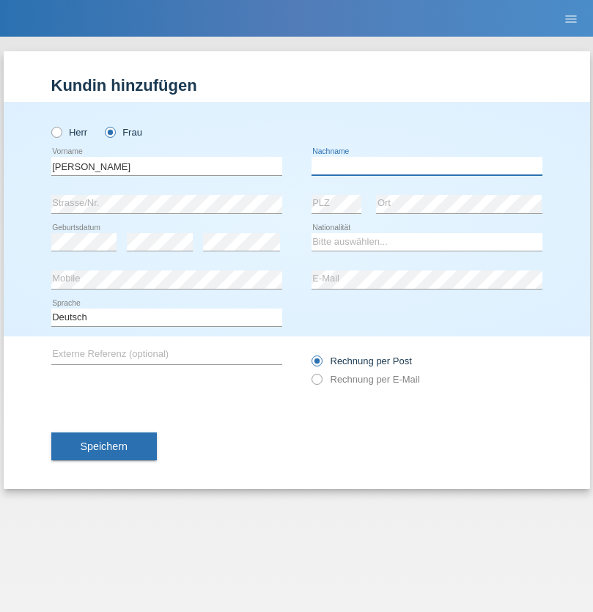
click at [427, 166] on input "text" at bounding box center [426, 166] width 231 height 18
type input "Bacic"
select select "CH"
